Goal: Check status

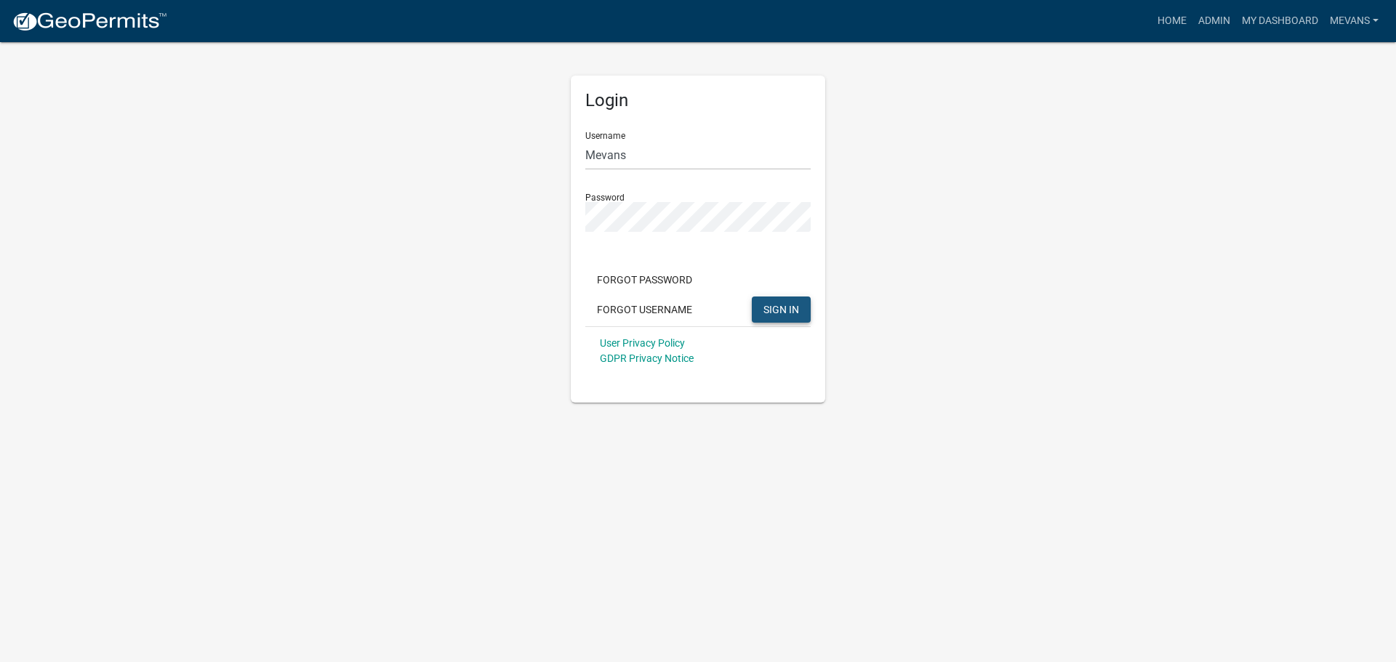
click at [774, 309] on span "SIGN IN" at bounding box center [781, 309] width 36 height 12
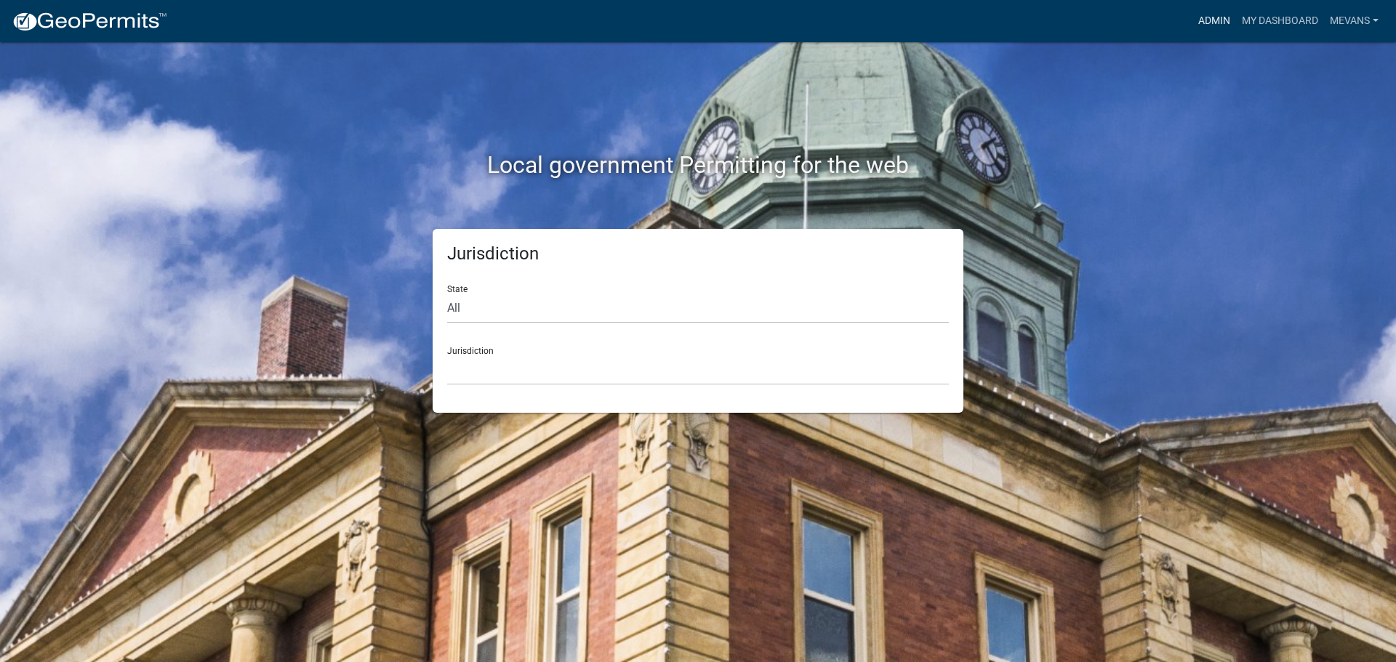
click at [1201, 19] on link "Admin" at bounding box center [1214, 21] width 44 height 28
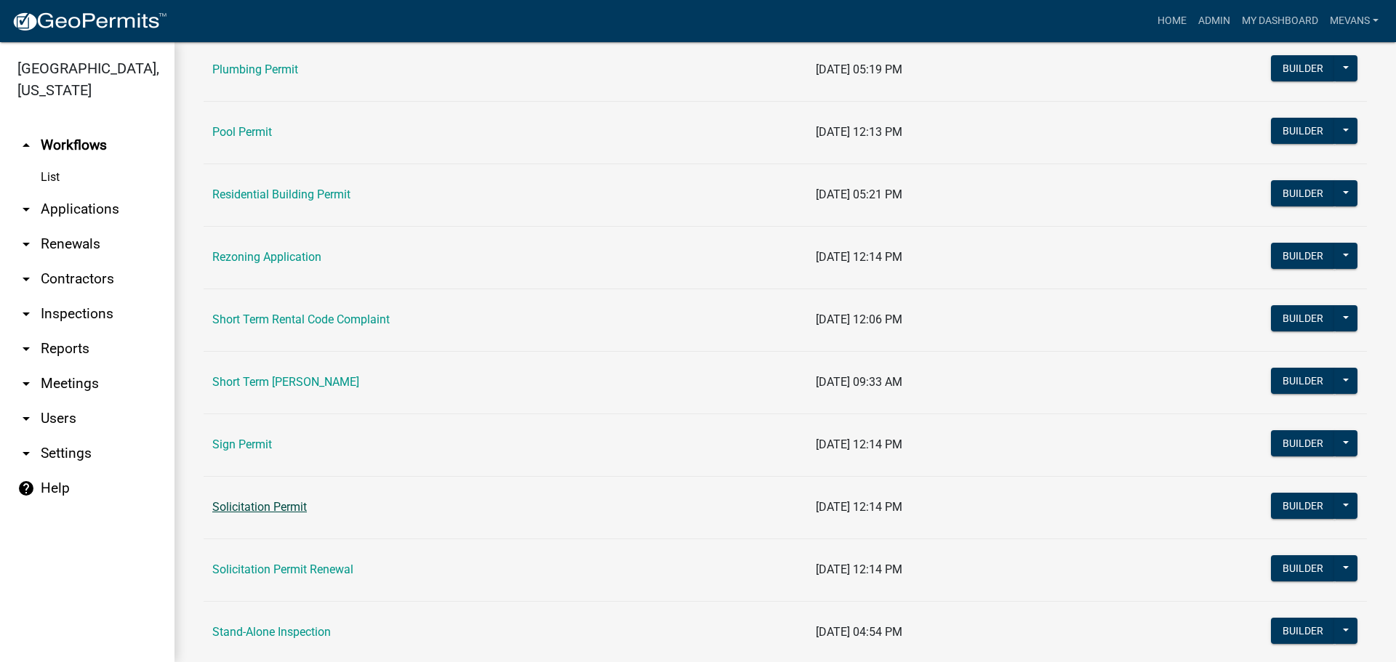
scroll to position [1672, 0]
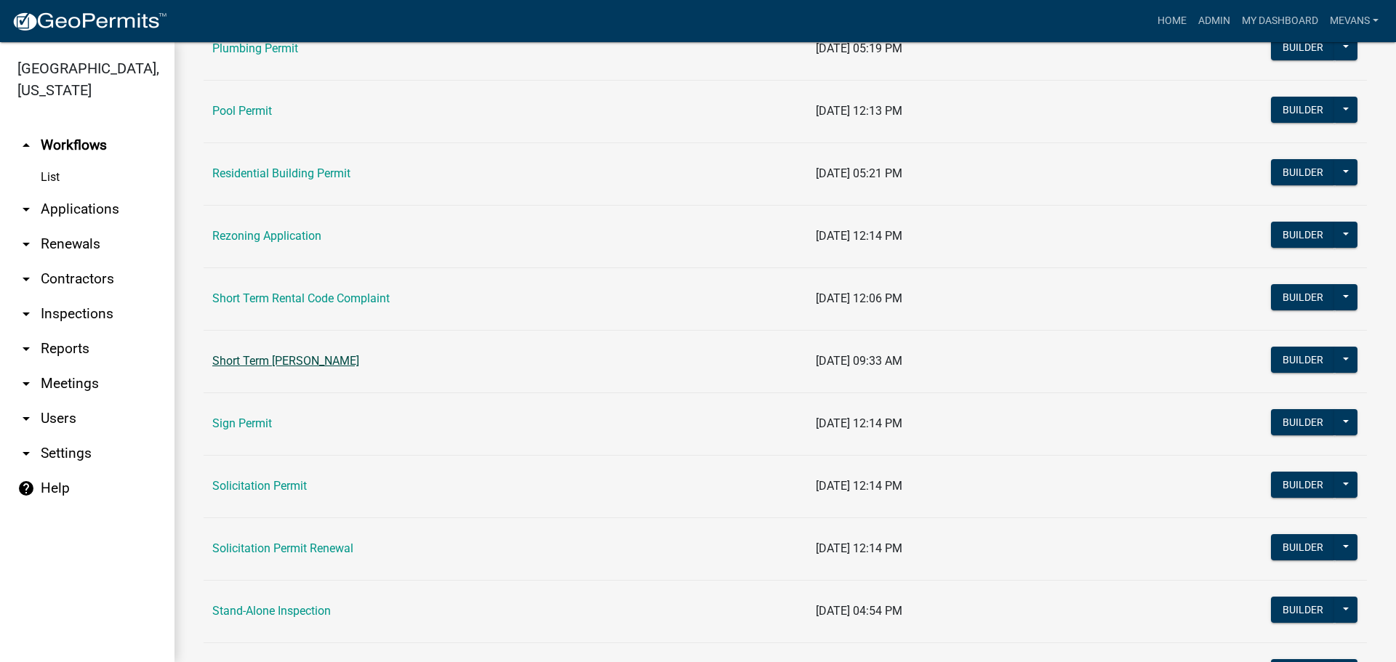
click at [308, 356] on link "Short Term [PERSON_NAME]" at bounding box center [285, 361] width 147 height 14
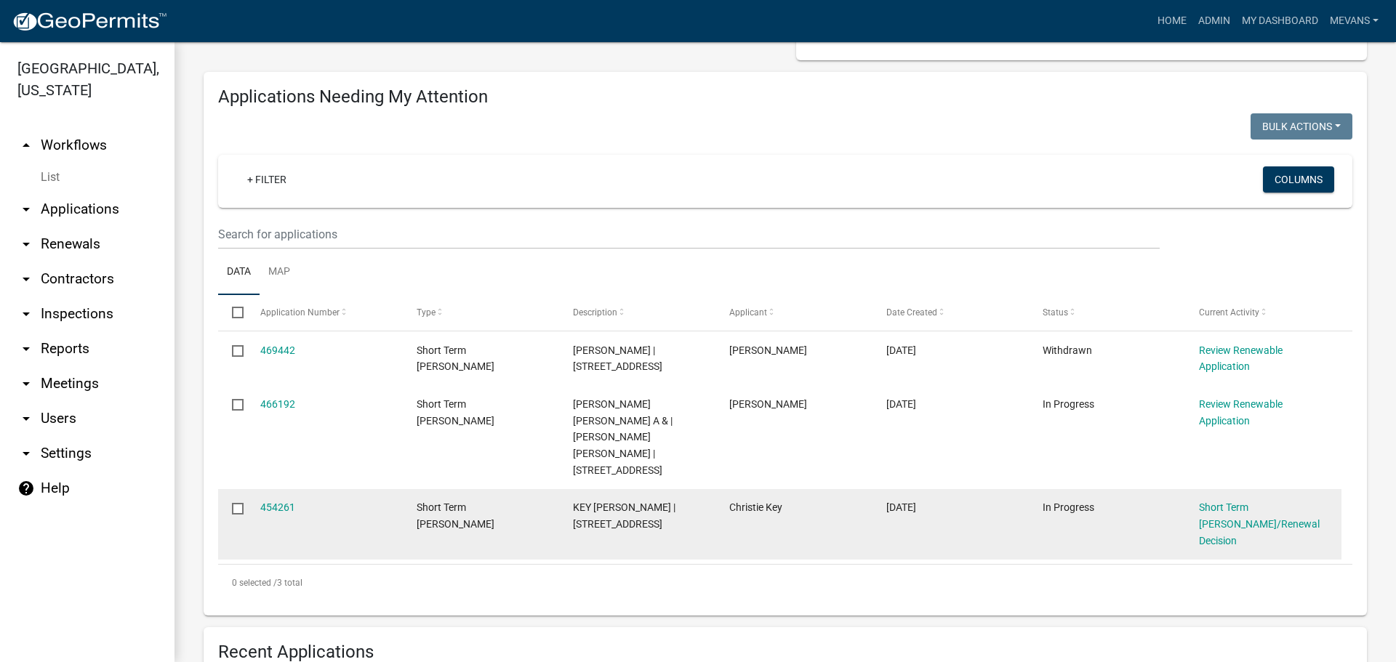
scroll to position [145, 0]
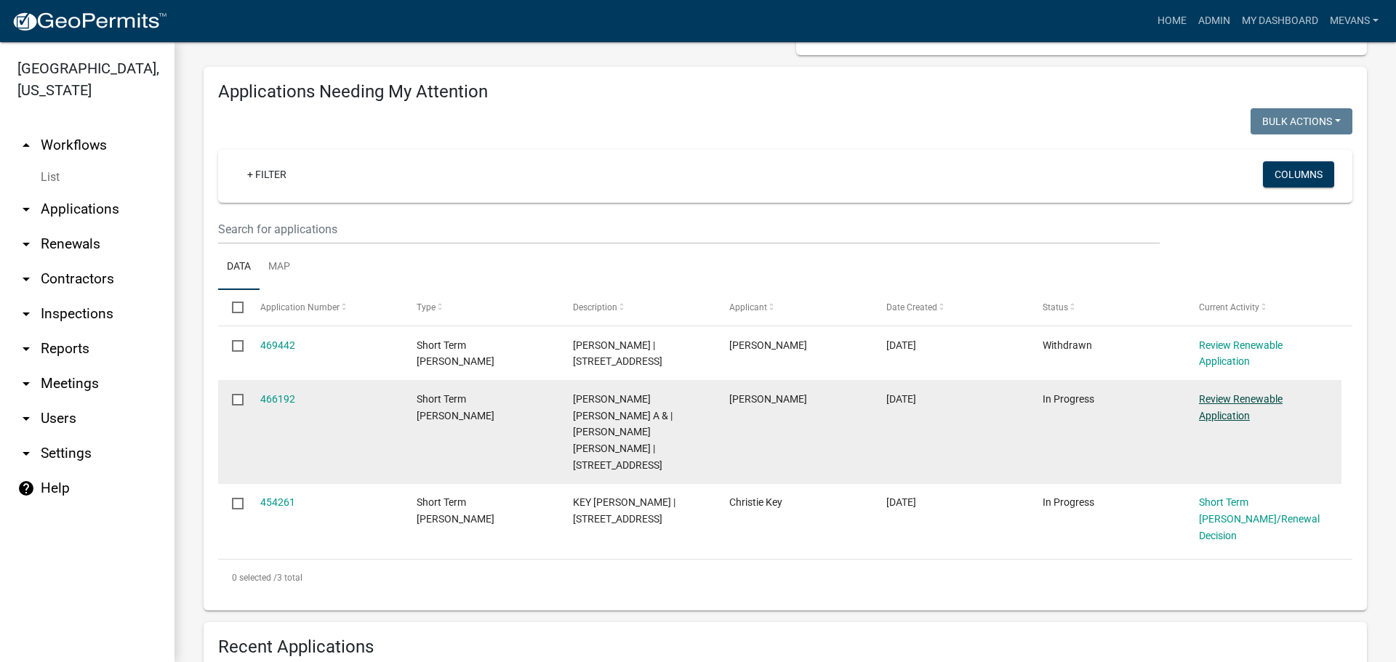
click at [1230, 403] on link "Review Renewable Application" at bounding box center [1241, 407] width 84 height 28
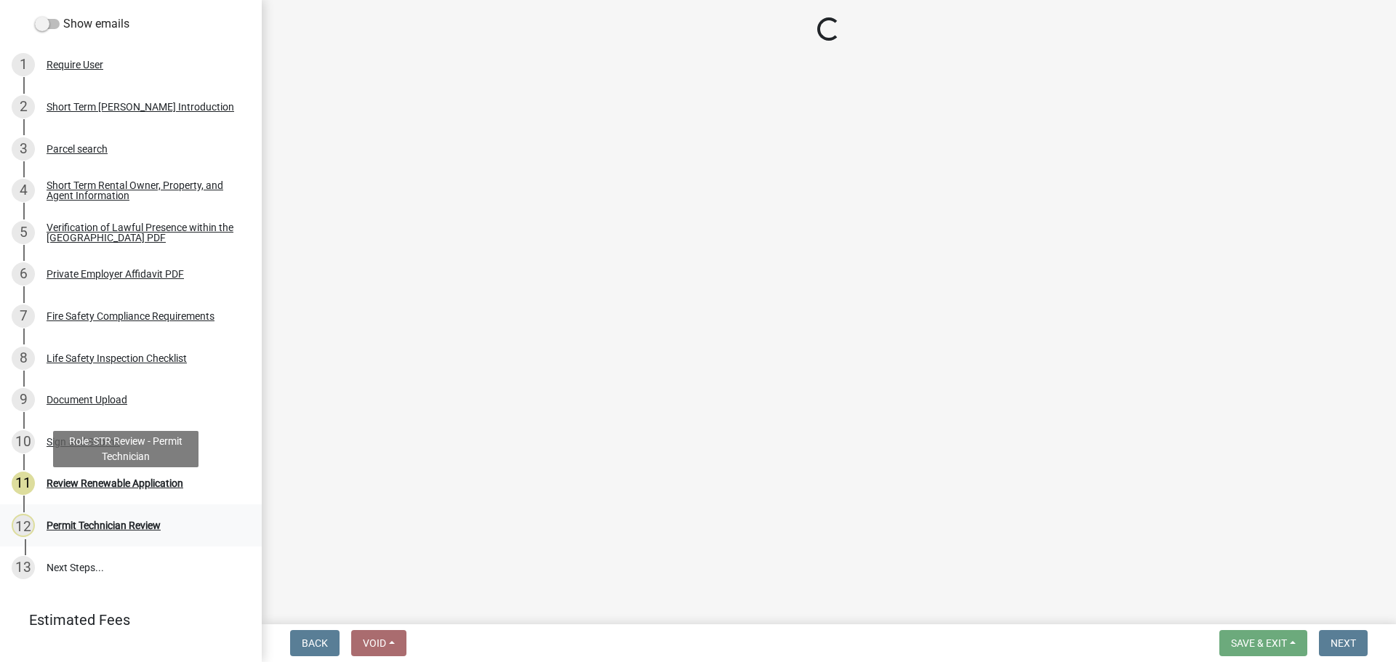
scroll to position [251, 0]
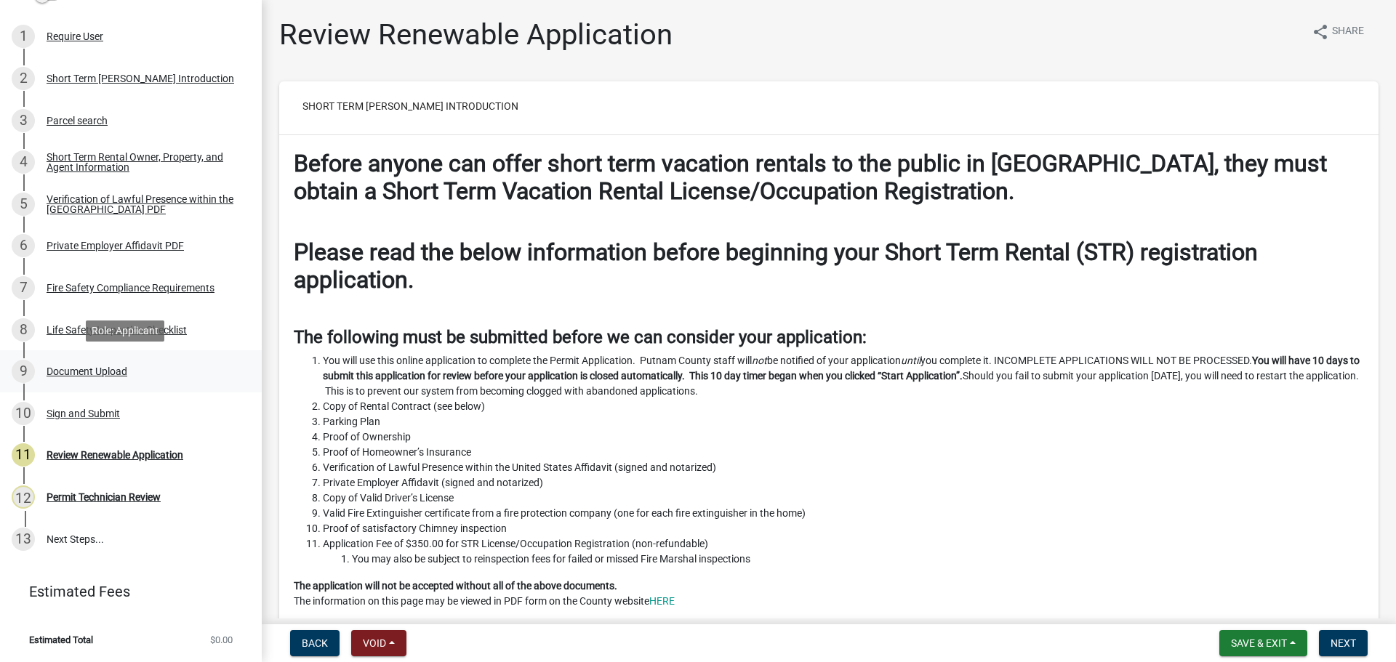
click at [92, 366] on div "Document Upload" at bounding box center [87, 371] width 81 height 10
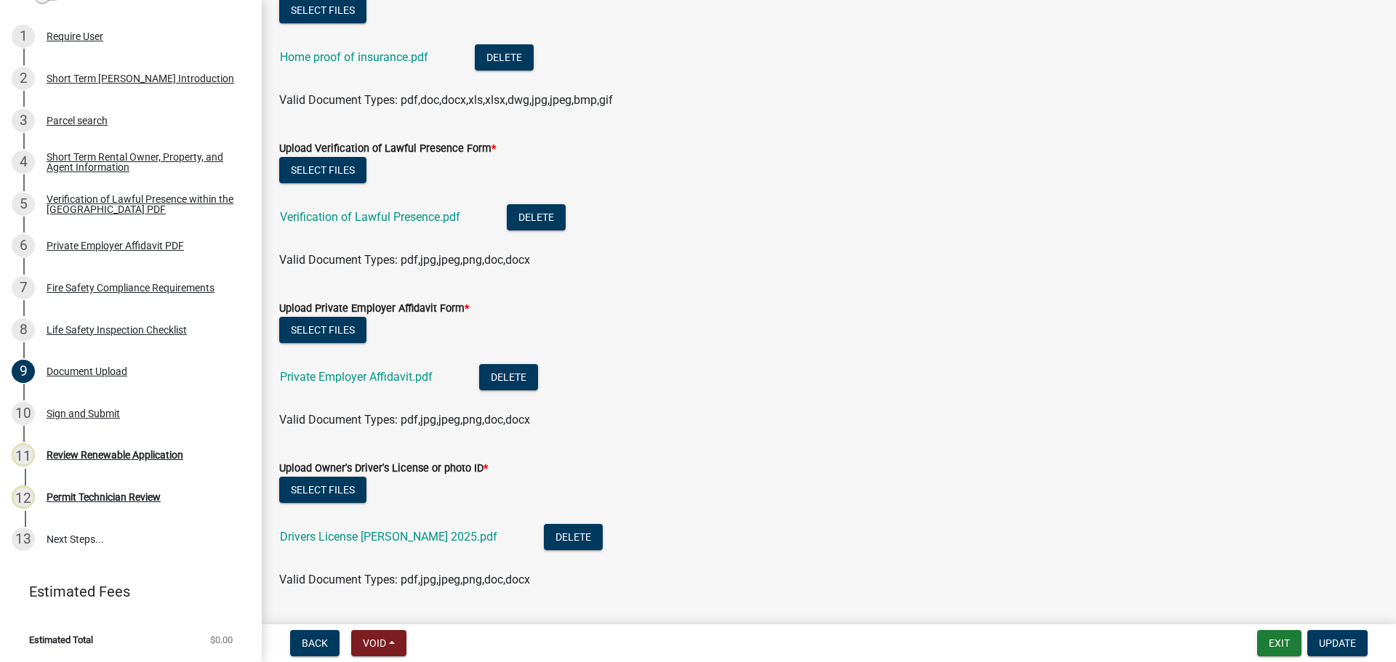
scroll to position [1193, 0]
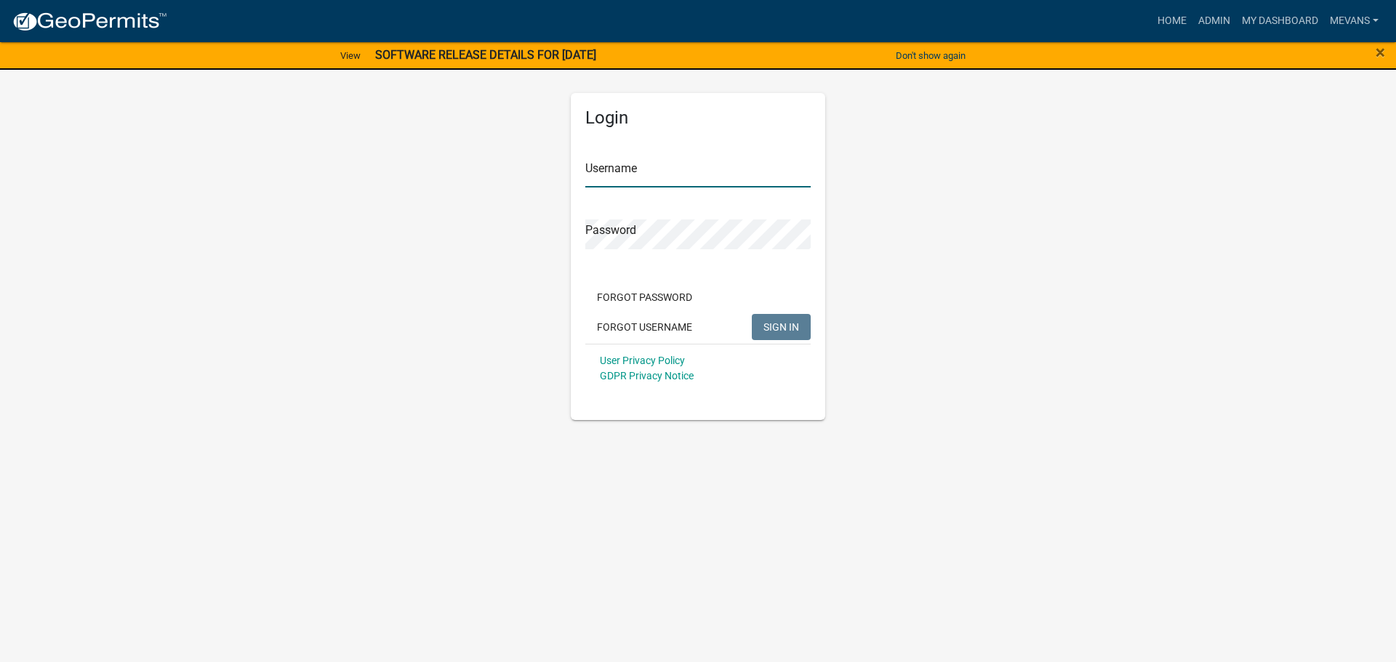
type input "Mevans"
click at [773, 328] on span "SIGN IN" at bounding box center [781, 327] width 36 height 12
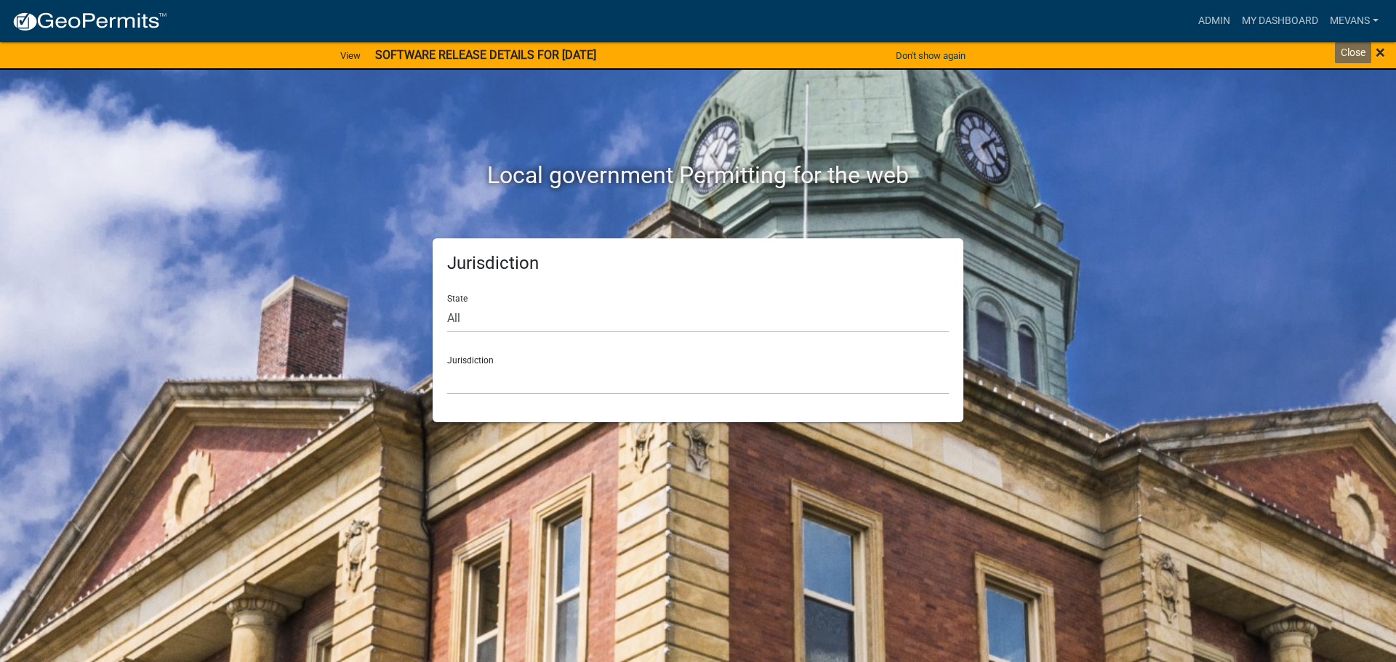
click at [1381, 48] on span "×" at bounding box center [1380, 52] width 9 height 20
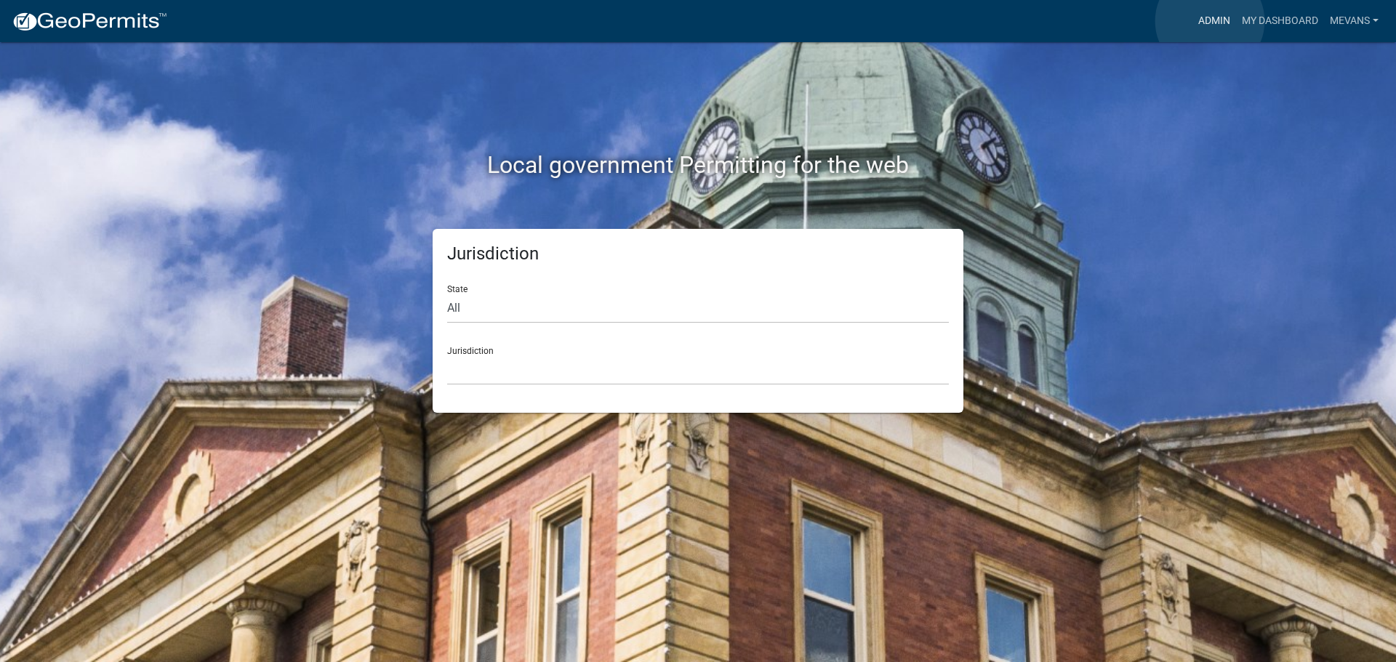
click at [1210, 21] on link "Admin" at bounding box center [1214, 21] width 44 height 28
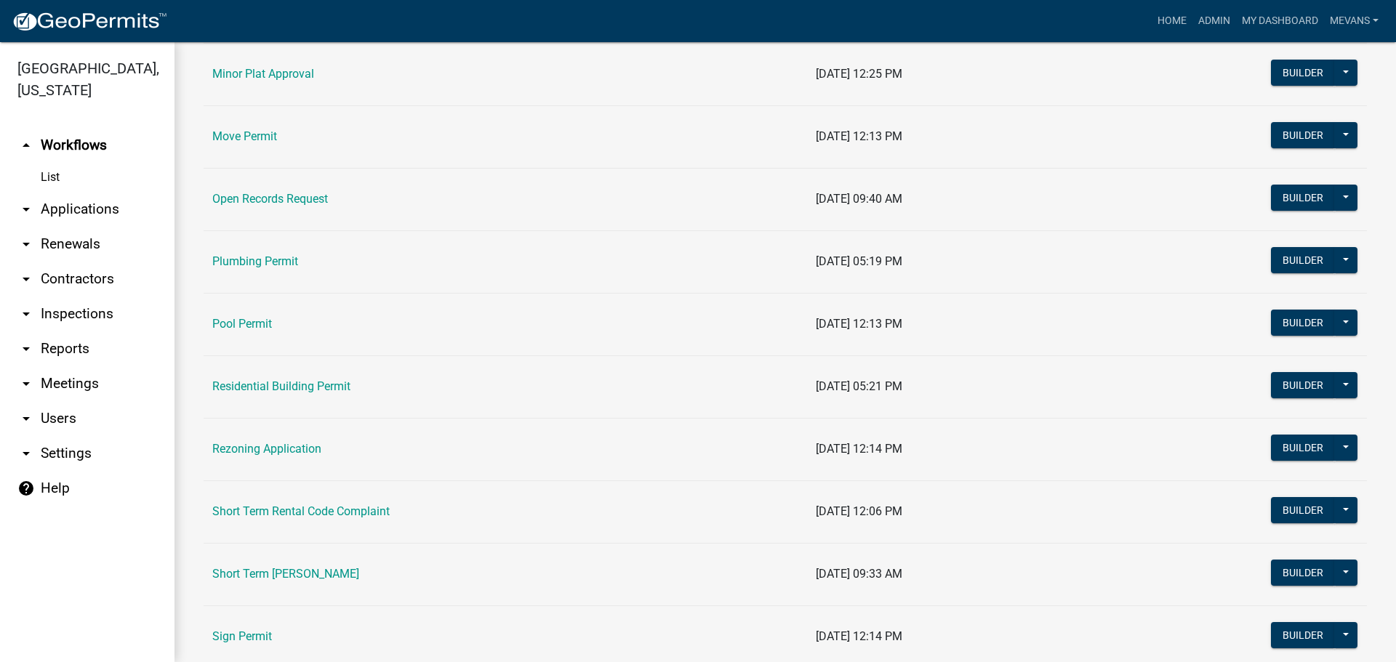
scroll to position [1599, 0]
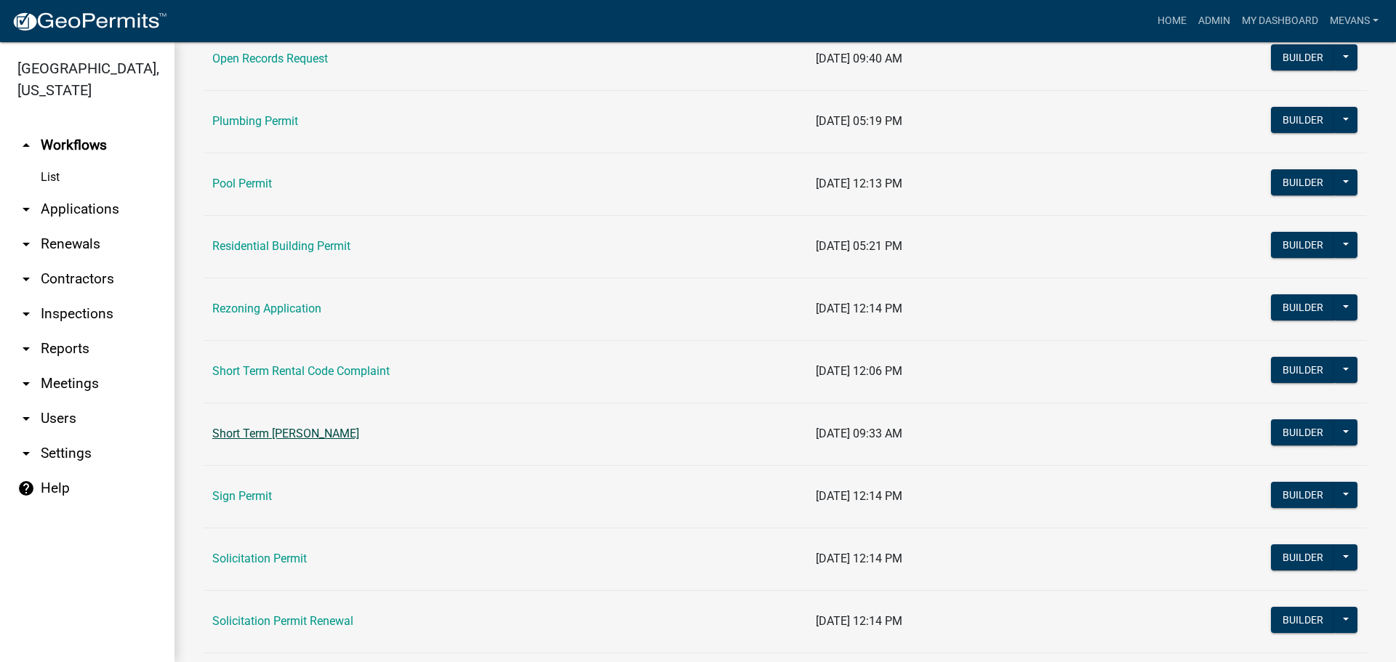
click at [289, 439] on link "Short Term [PERSON_NAME]" at bounding box center [285, 434] width 147 height 14
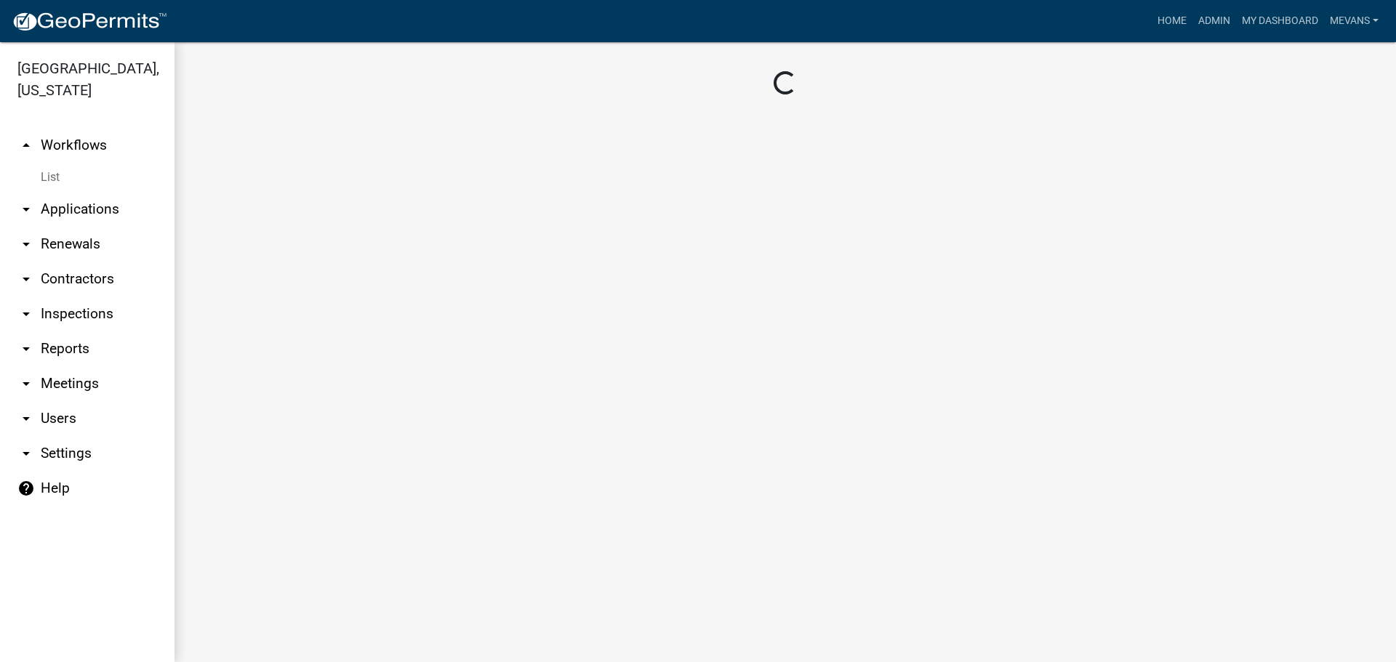
click at [289, 439] on main "Loading..." at bounding box center [784, 352] width 1221 height 620
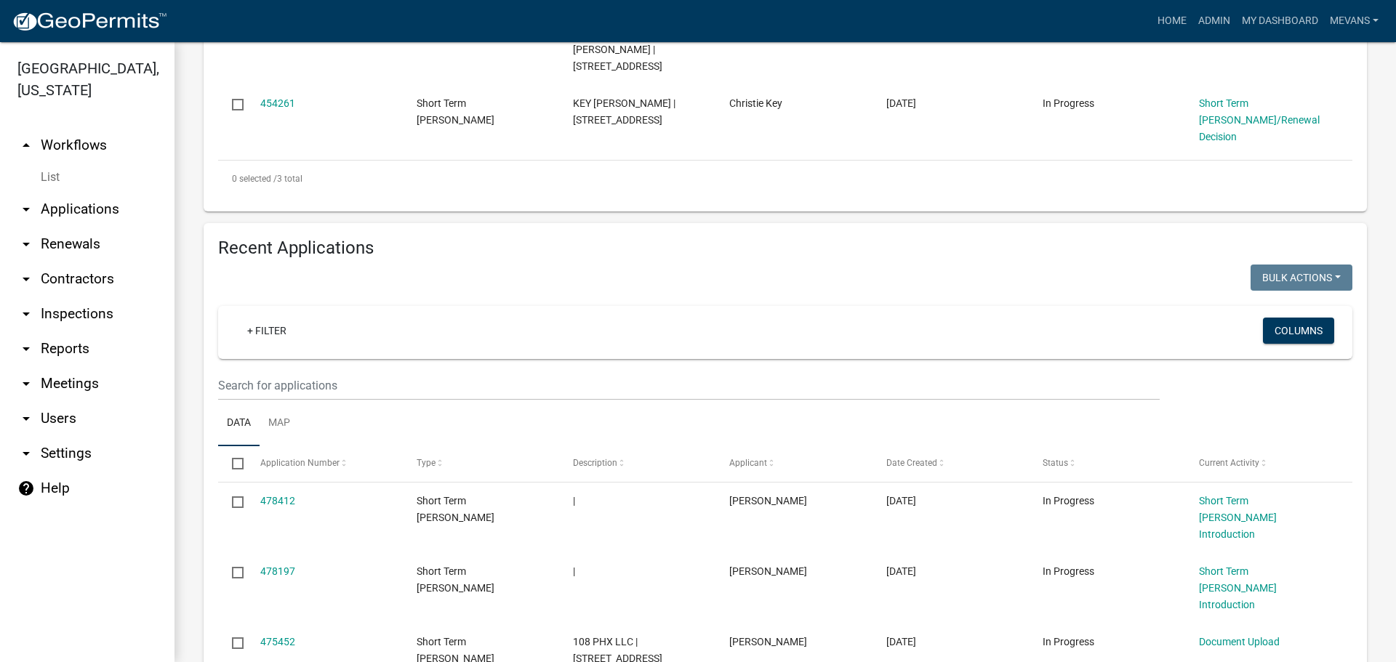
scroll to position [654, 0]
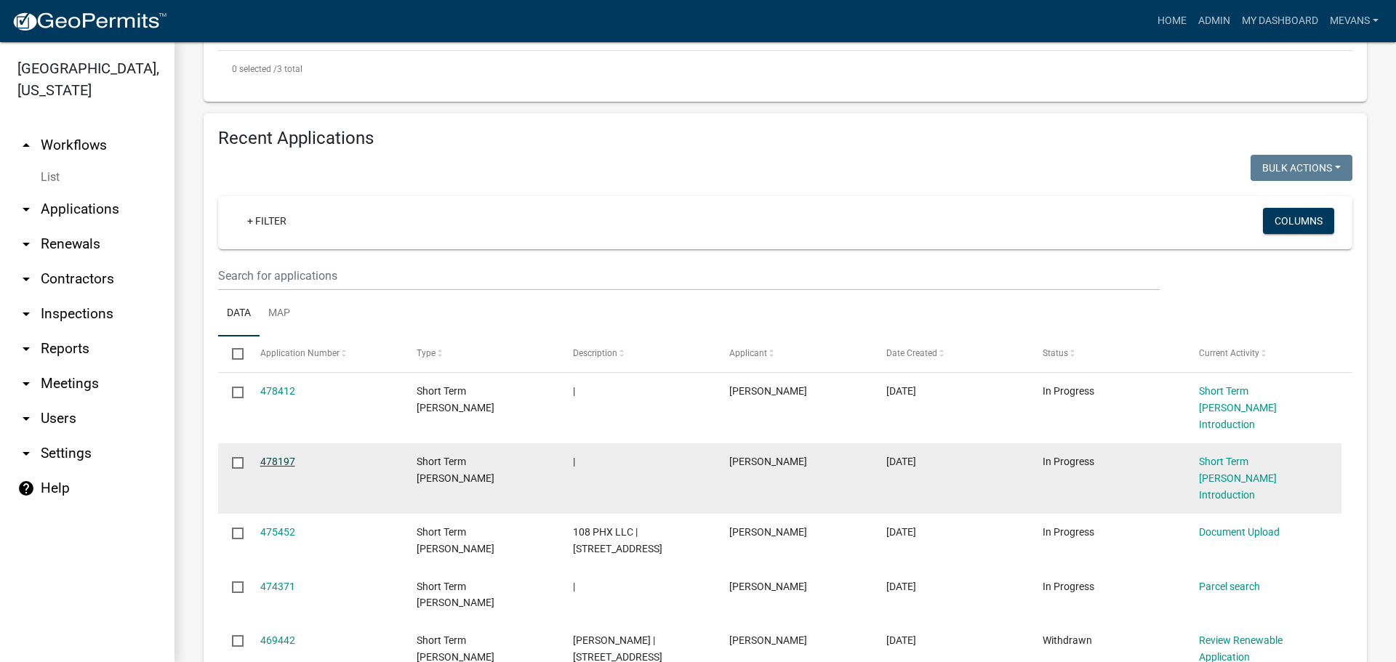
click at [282, 456] on link "478197" at bounding box center [277, 462] width 35 height 12
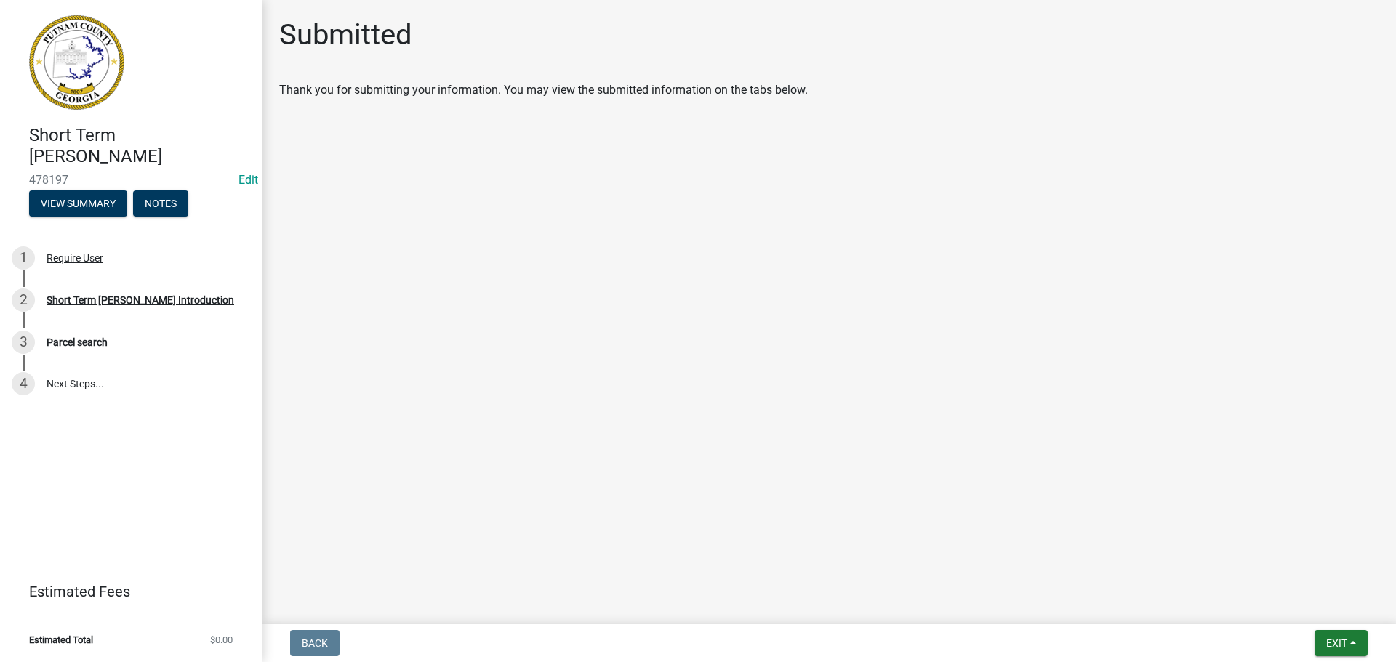
click at [773, 426] on main "Submitted Thank you for submitting your information. You may view the submitted…" at bounding box center [829, 309] width 1134 height 619
